Goal: Navigation & Orientation: Find specific page/section

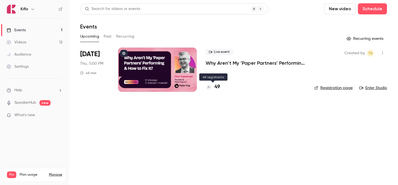
click at [217, 90] on h4 "49" at bounding box center [217, 86] width 6 height 7
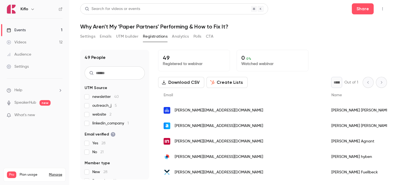
click at [42, 36] on link "Videos 12" at bounding box center [34, 42] width 69 height 12
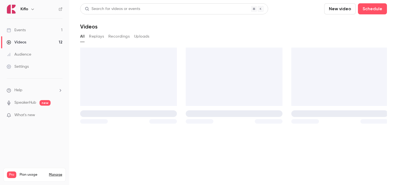
click at [37, 32] on link "Events 1" at bounding box center [34, 30] width 69 height 12
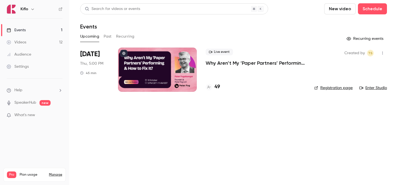
click at [37, 32] on link "Events 1" at bounding box center [34, 30] width 69 height 12
